Goal: Task Accomplishment & Management: Manage account settings

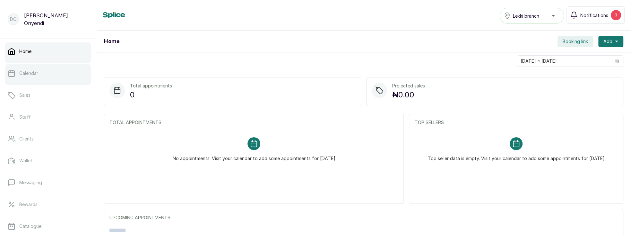
click at [52, 73] on link "Calendar" at bounding box center [48, 73] width 86 height 18
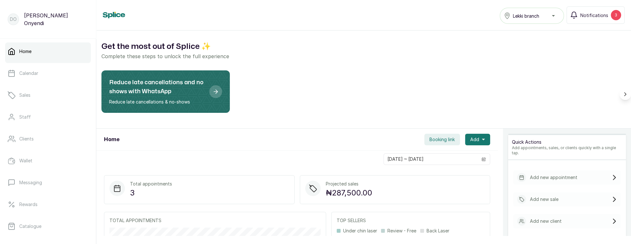
scroll to position [115, 0]
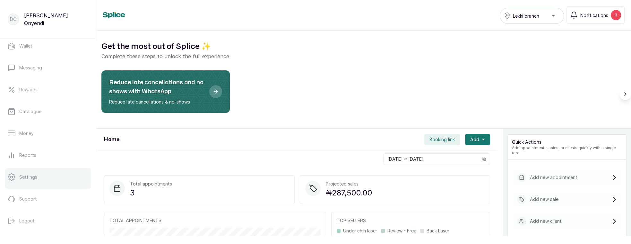
click at [42, 175] on link "Settings" at bounding box center [48, 177] width 86 height 18
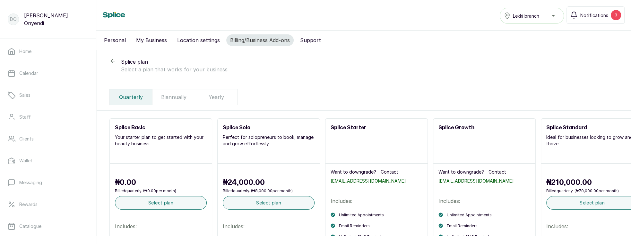
click at [381, 55] on div "Personal My Business Location settings Billing/Business Add-ons Support Splice …" at bounding box center [363, 133] width 535 height 205
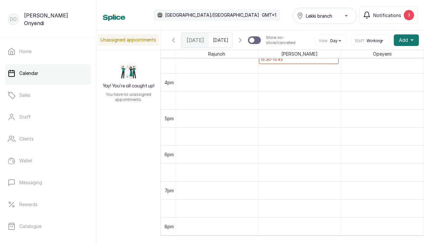
scroll to position [542, 0]
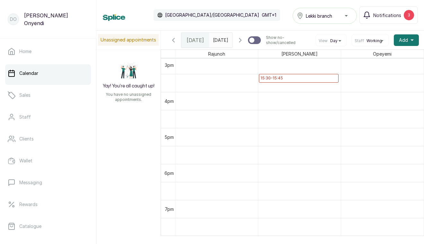
click at [174, 40] on icon "button" at bounding box center [174, 40] width 8 height 8
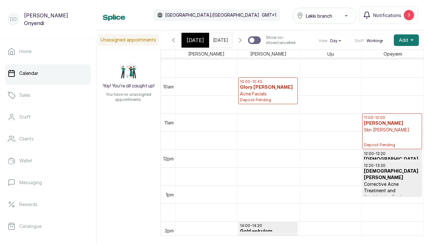
scroll to position [389, 0]
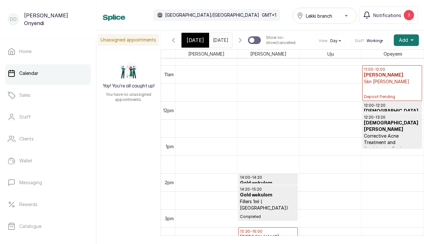
click at [374, 125] on h3 "[DEMOGRAPHIC_DATA][PERSON_NAME]" at bounding box center [392, 126] width 57 height 13
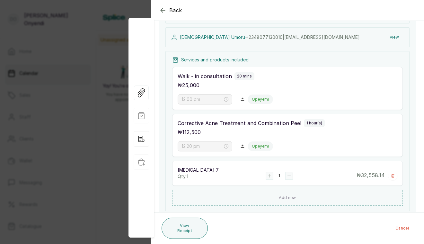
scroll to position [95, 0]
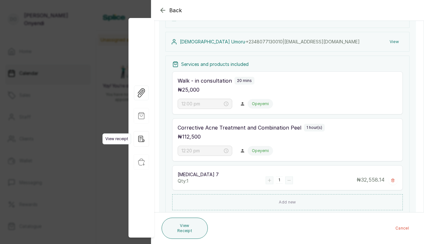
click at [148, 138] on icon "button" at bounding box center [141, 138] width 15 height 15
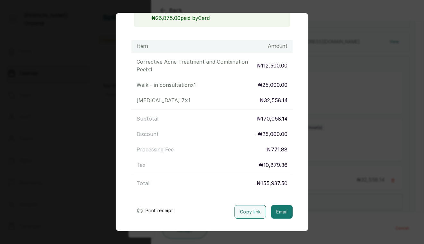
scroll to position [110, 0]
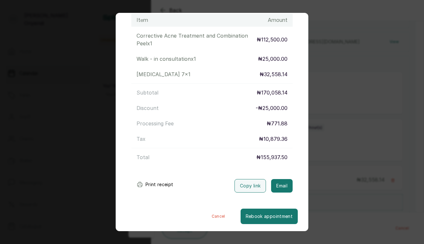
click at [352, 103] on div "Transaction Details Booking ID: # SP1z8V1q Date: [DATE] ・ 12:00 PM Billed to: […" at bounding box center [212, 122] width 424 height 244
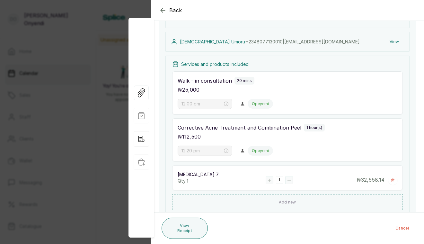
click at [353, 99] on div "Opeyemi" at bounding box center [320, 104] width 145 height 10
drag, startPoint x: 90, startPoint y: 98, endPoint x: 95, endPoint y: 98, distance: 4.5
click at [91, 98] on div "Back Appointment Details Edit appointment 💻 Booked Online Make changes to appoi…" at bounding box center [212, 122] width 424 height 244
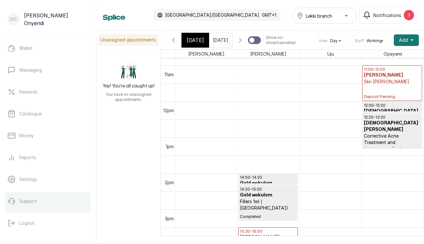
scroll to position [115, 0]
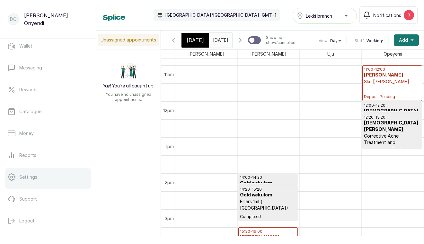
click at [34, 183] on link "Settings" at bounding box center [48, 177] width 86 height 18
